Goal: Entertainment & Leisure: Browse casually

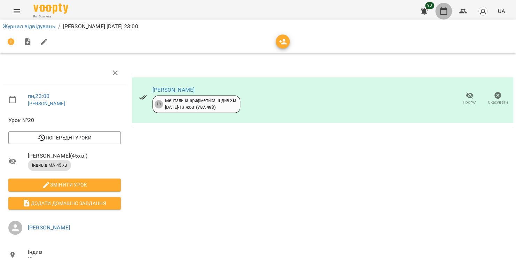
click at [447, 13] on icon "button" at bounding box center [443, 11] width 7 height 8
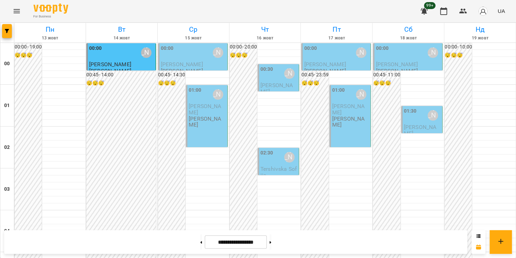
scroll to position [480, 0]
click at [18, 13] on icon "Menu" at bounding box center [17, 11] width 6 height 4
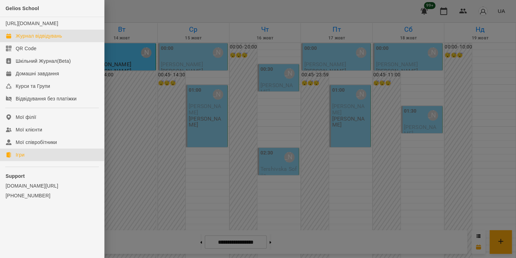
click at [21, 158] on div "Ігри" at bounding box center [20, 154] width 9 height 7
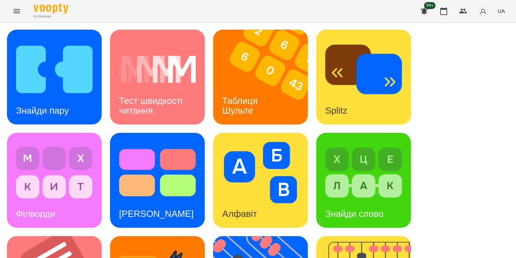
scroll to position [264, 0]
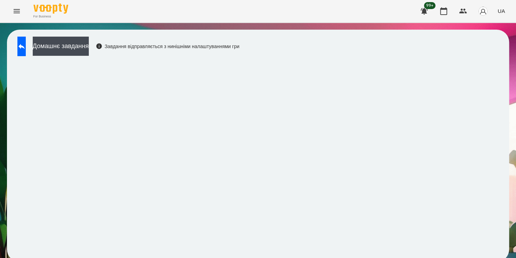
scroll to position [4, 0]
drag, startPoint x: 272, startPoint y: 255, endPoint x: 272, endPoint y: 250, distance: 4.5
click at [258, 194] on div "Домашнє завдання Завдання відправляється з нинішніми налаштуваннями гри" at bounding box center [258, 146] width 502 height 232
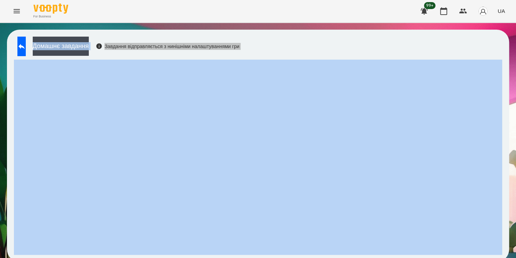
click at [280, 257] on div "Домашнє завдання Завдання відправляється з нинішніми налаштуваннями гри" at bounding box center [258, 146] width 502 height 232
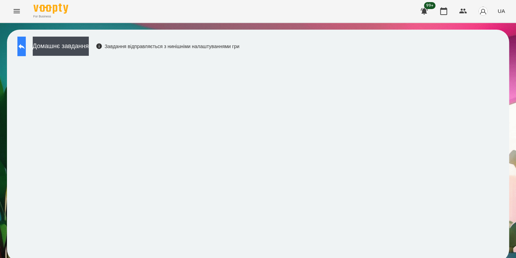
click at [24, 45] on icon at bounding box center [21, 46] width 8 height 8
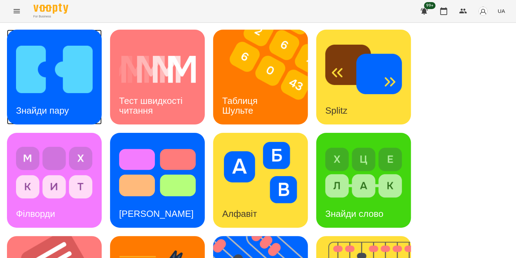
click at [71, 84] on img at bounding box center [54, 69] width 77 height 61
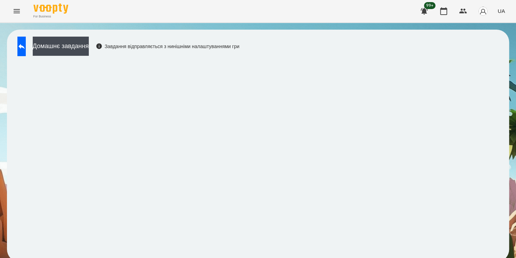
click at [239, 45] on div "Завдання відправляється з нинішніми налаштуваннями гри" at bounding box center [168, 46] width 144 height 7
click at [23, 49] on button at bounding box center [21, 46] width 8 height 19
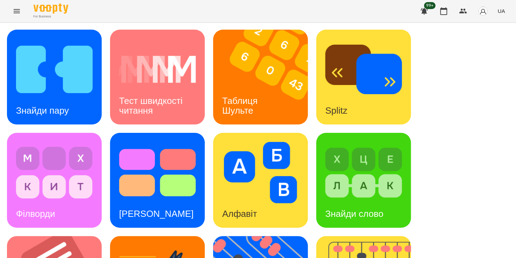
scroll to position [244, 0]
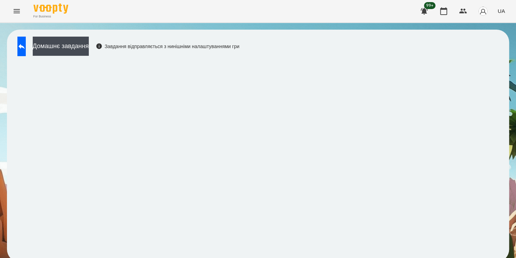
scroll to position [4, 0]
click at [25, 44] on icon at bounding box center [21, 46] width 6 height 5
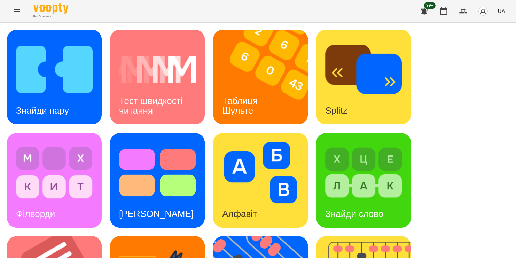
scroll to position [212, 0]
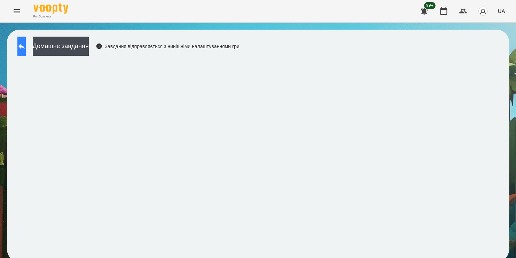
click at [23, 45] on button at bounding box center [21, 46] width 8 height 19
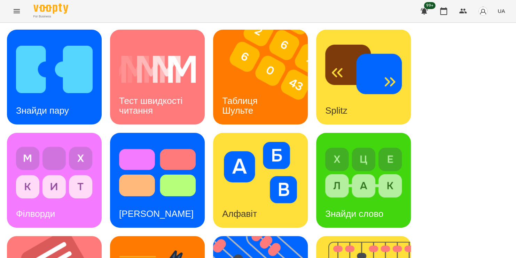
scroll to position [231, 0]
